Goal: Information Seeking & Learning: Learn about a topic

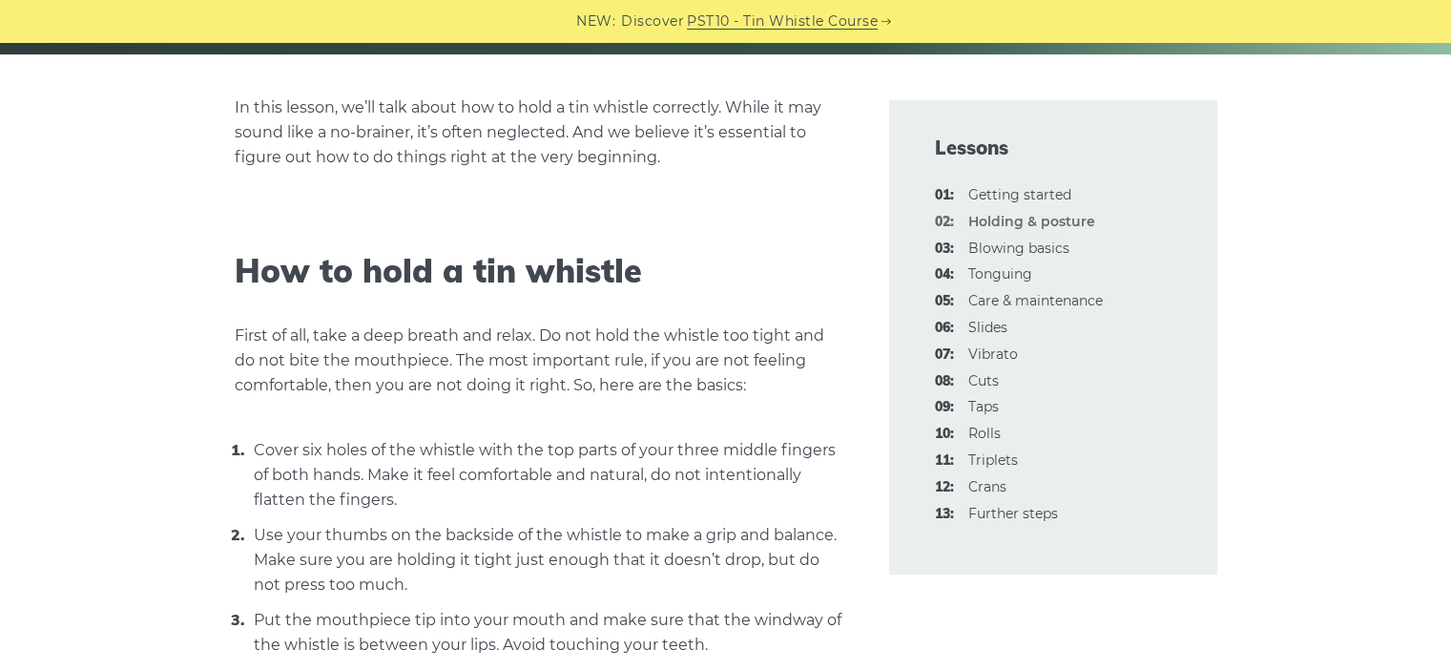
scroll to position [454, 0]
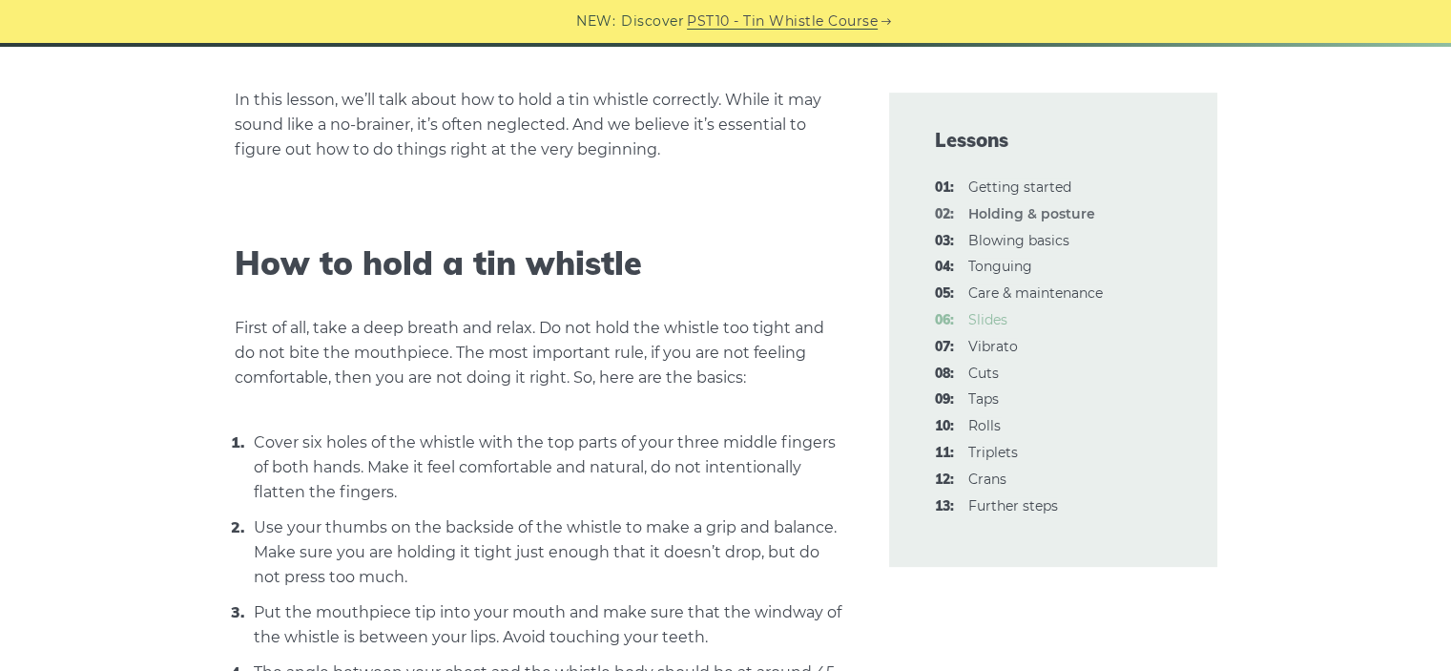
click at [989, 311] on link "06: Slides" at bounding box center [987, 319] width 39 height 17
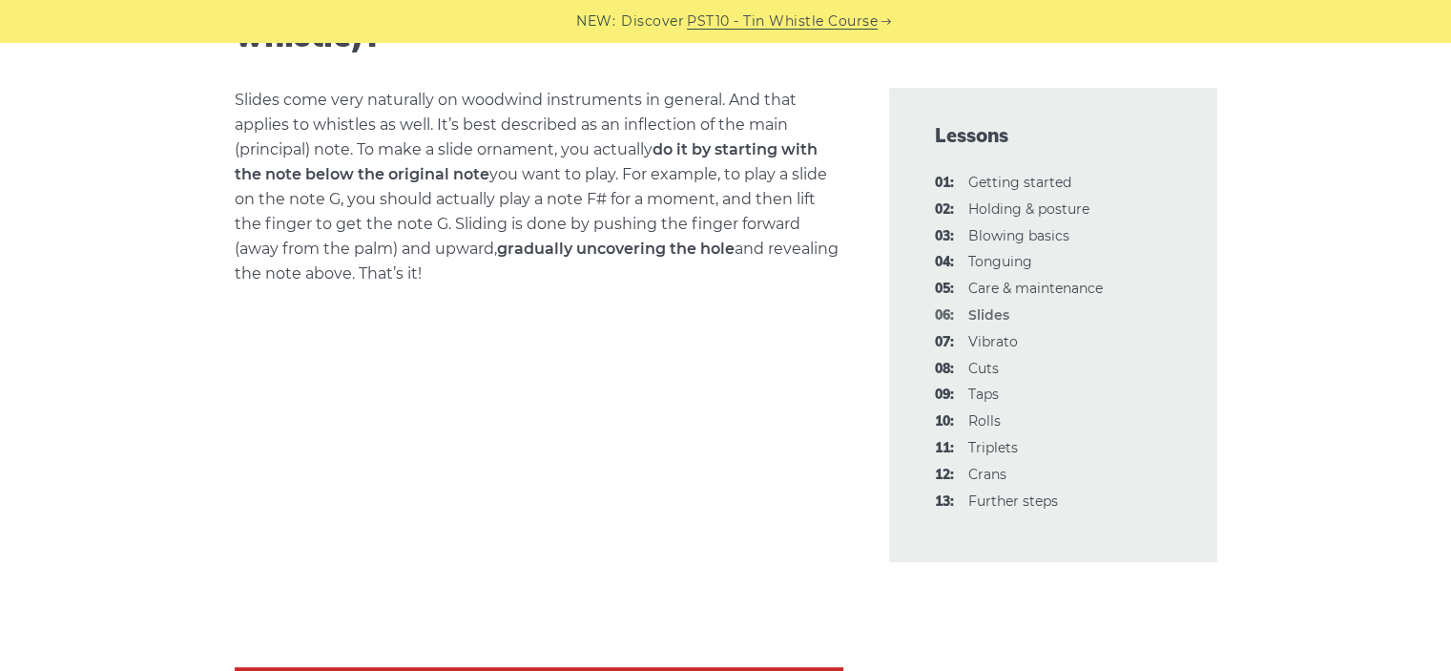
scroll to position [744, 0]
click at [991, 255] on link "04: Tonguing" at bounding box center [1000, 261] width 64 height 17
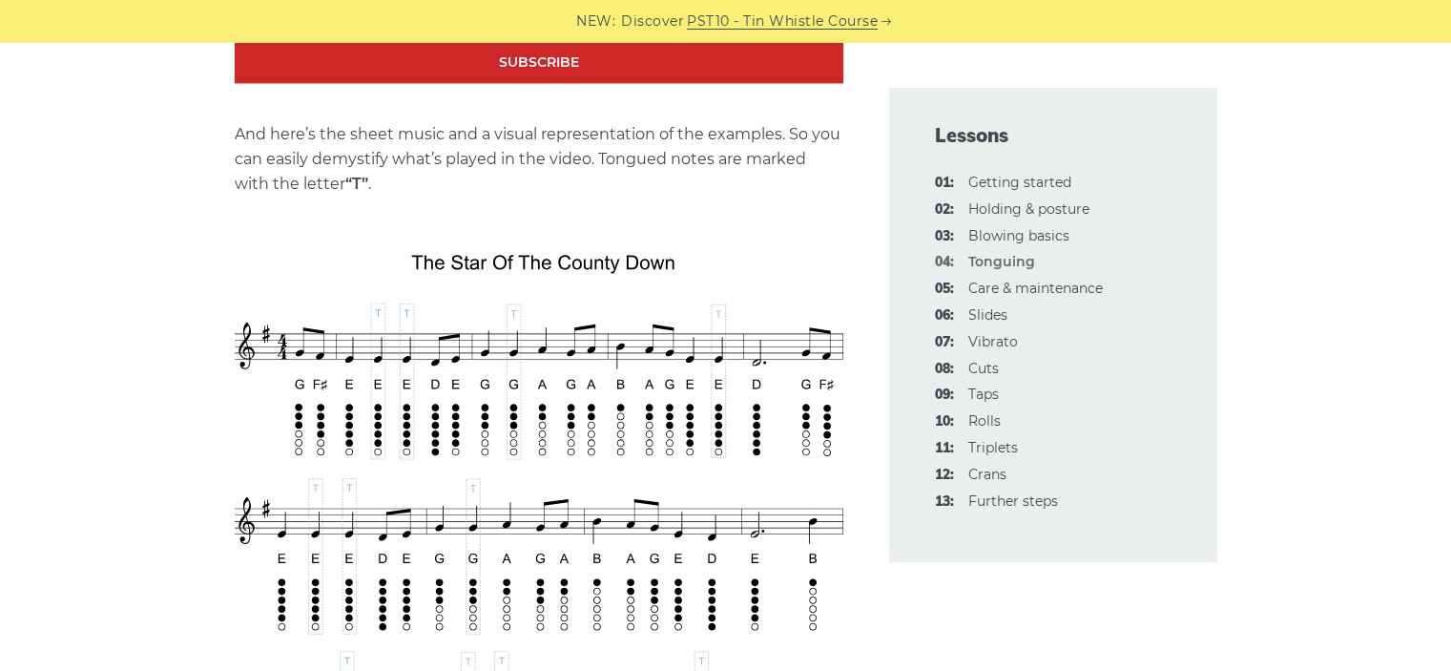
scroll to position [3121, 0]
